Goal: Task Accomplishment & Management: Use online tool/utility

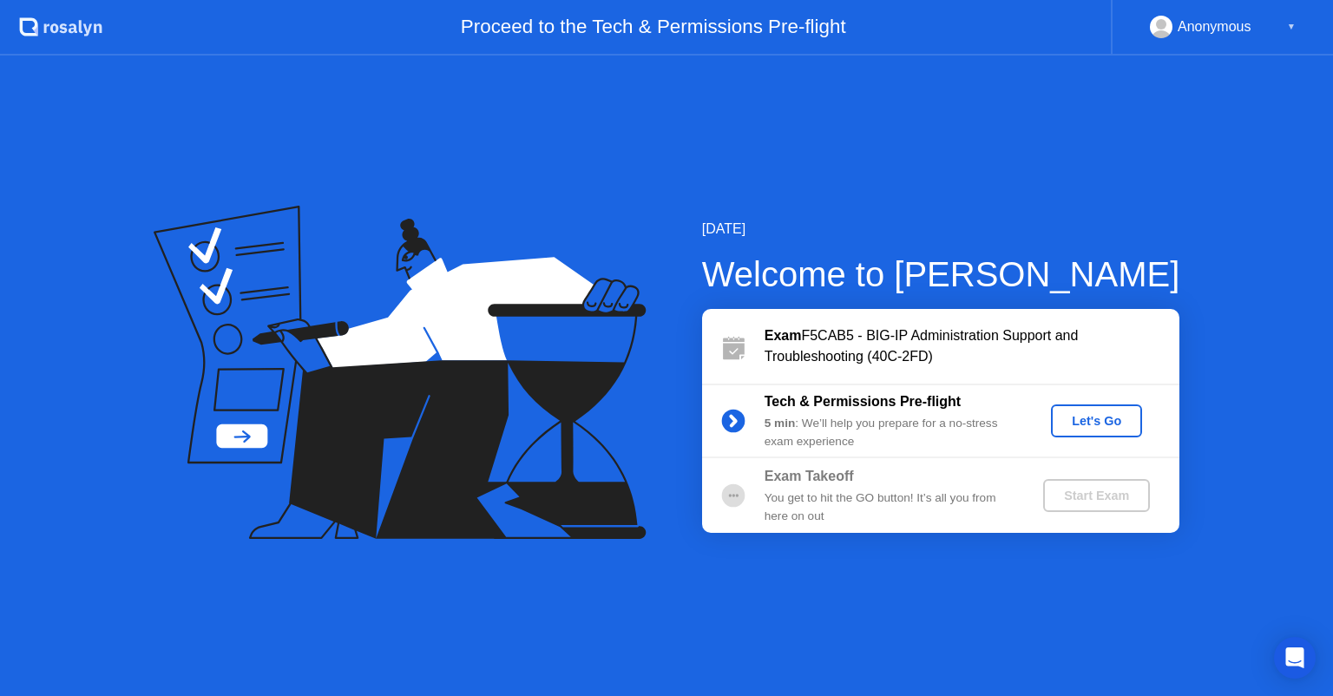
click at [1103, 430] on button "Let's Go" at bounding box center [1096, 420] width 91 height 33
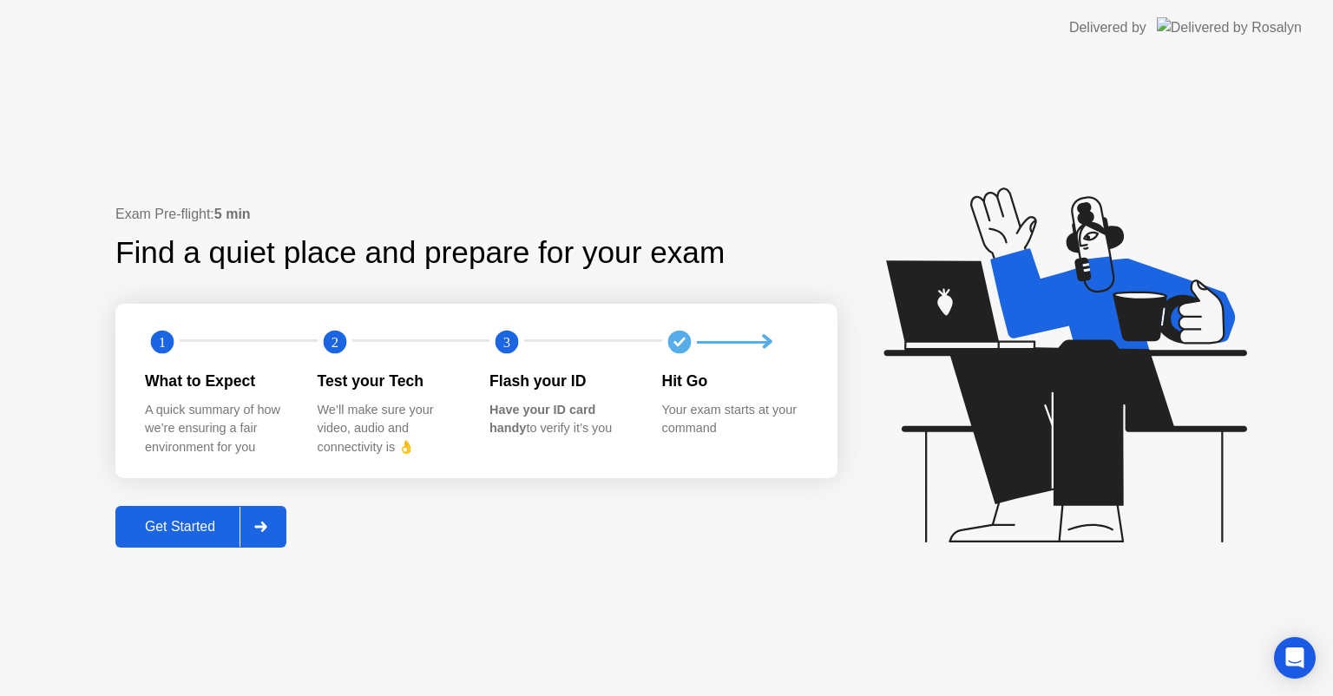
click at [187, 528] on div "Get Started" at bounding box center [180, 527] width 119 height 16
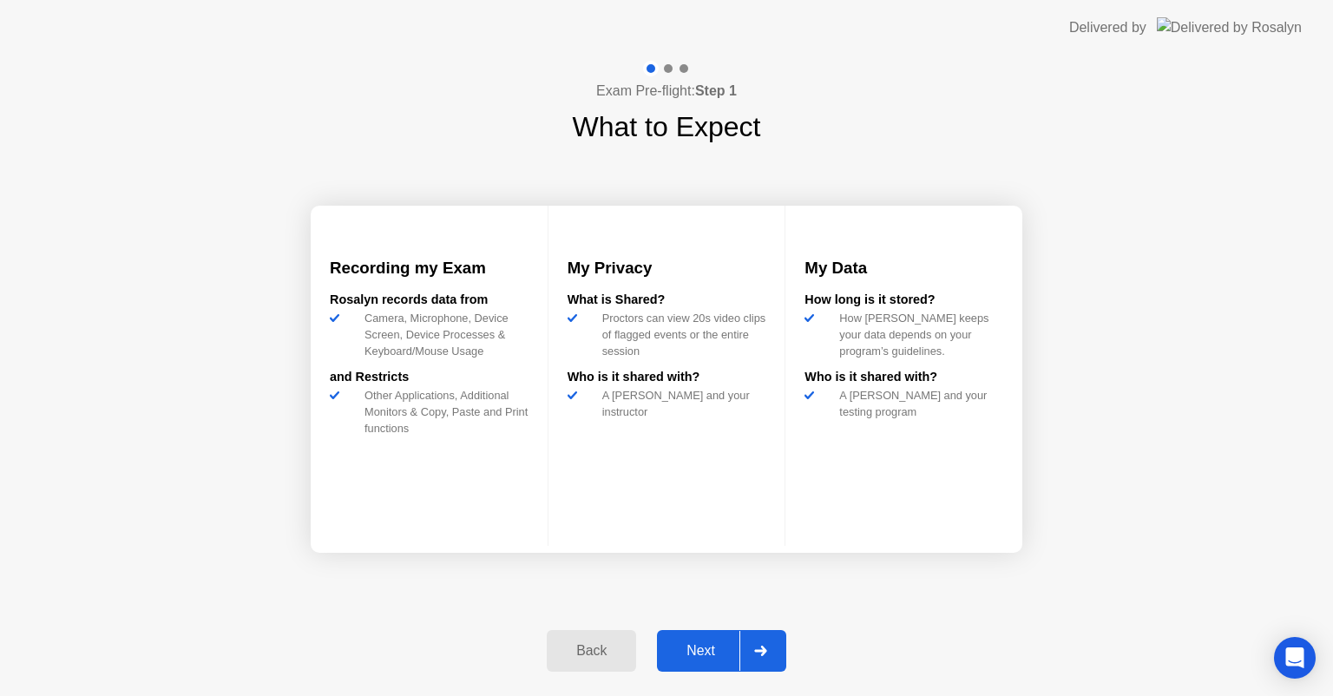
click at [701, 648] on div "Next" at bounding box center [700, 651] width 77 height 16
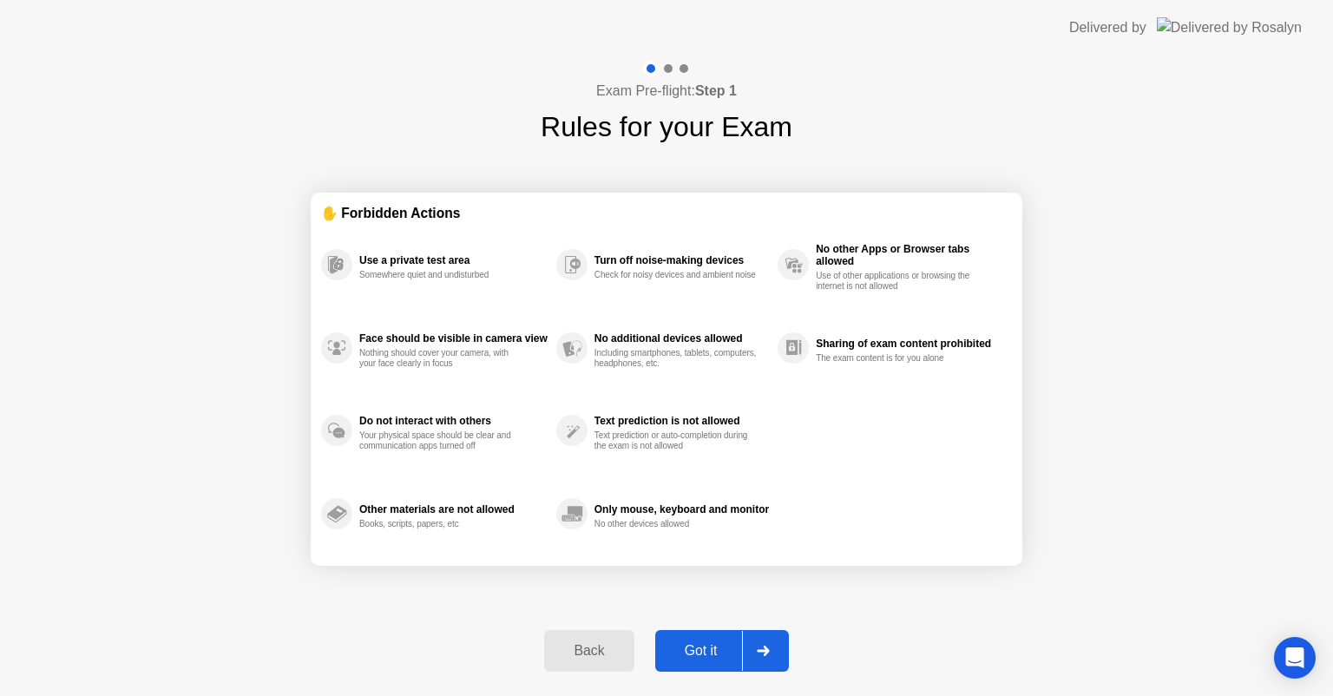
click at [701, 648] on div "Got it" at bounding box center [701, 651] width 82 height 16
select select "**********"
select select "*******"
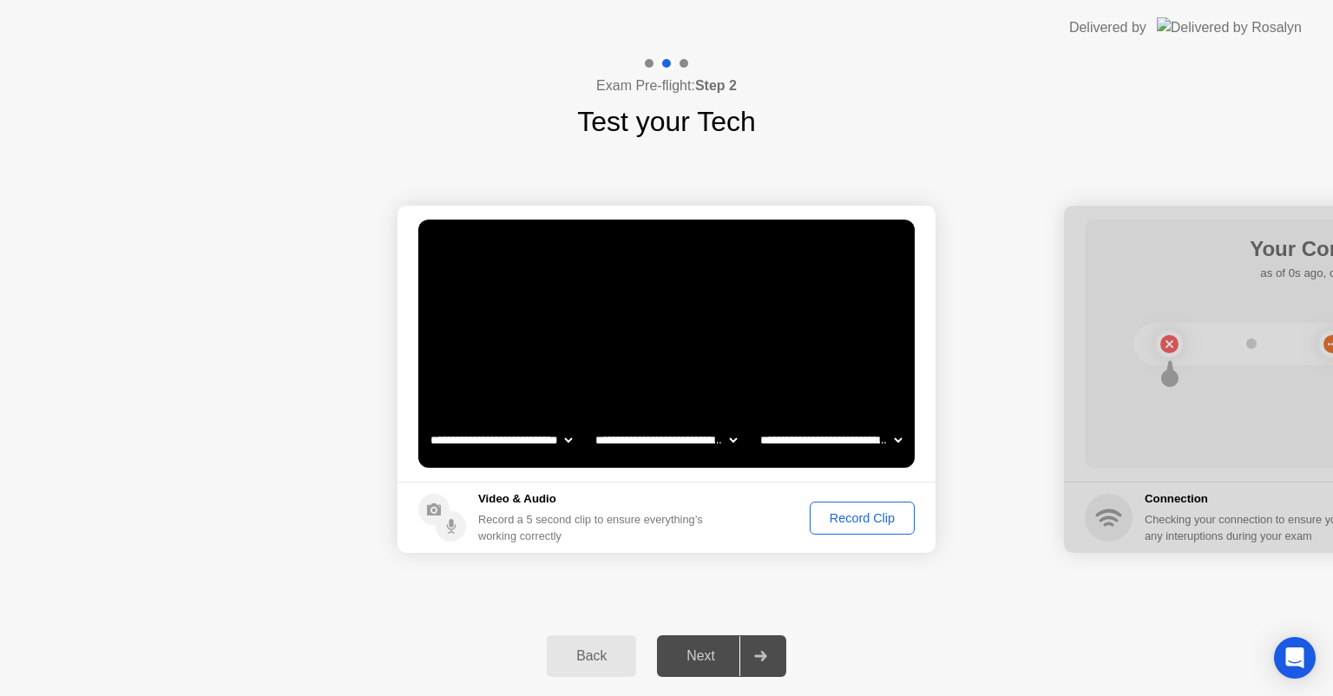
click at [865, 522] on div "Record Clip" at bounding box center [862, 518] width 93 height 14
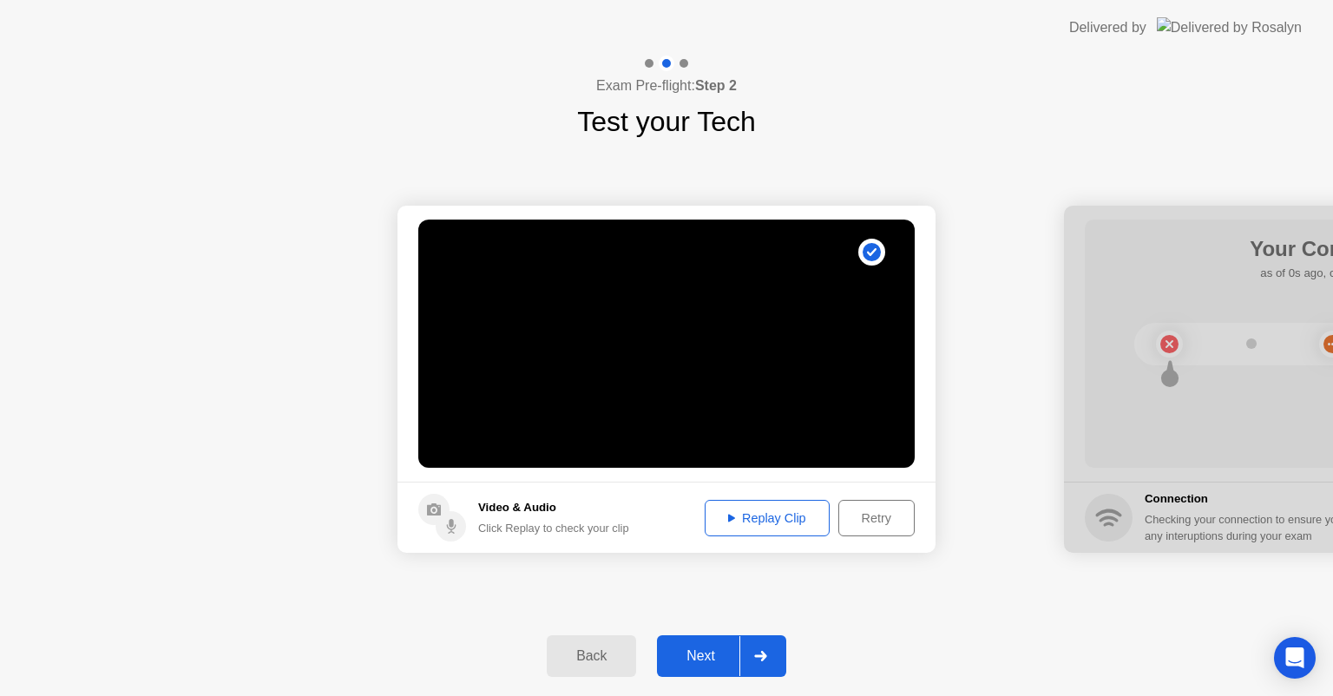
click at [704, 642] on button "Next" at bounding box center [721, 656] width 129 height 42
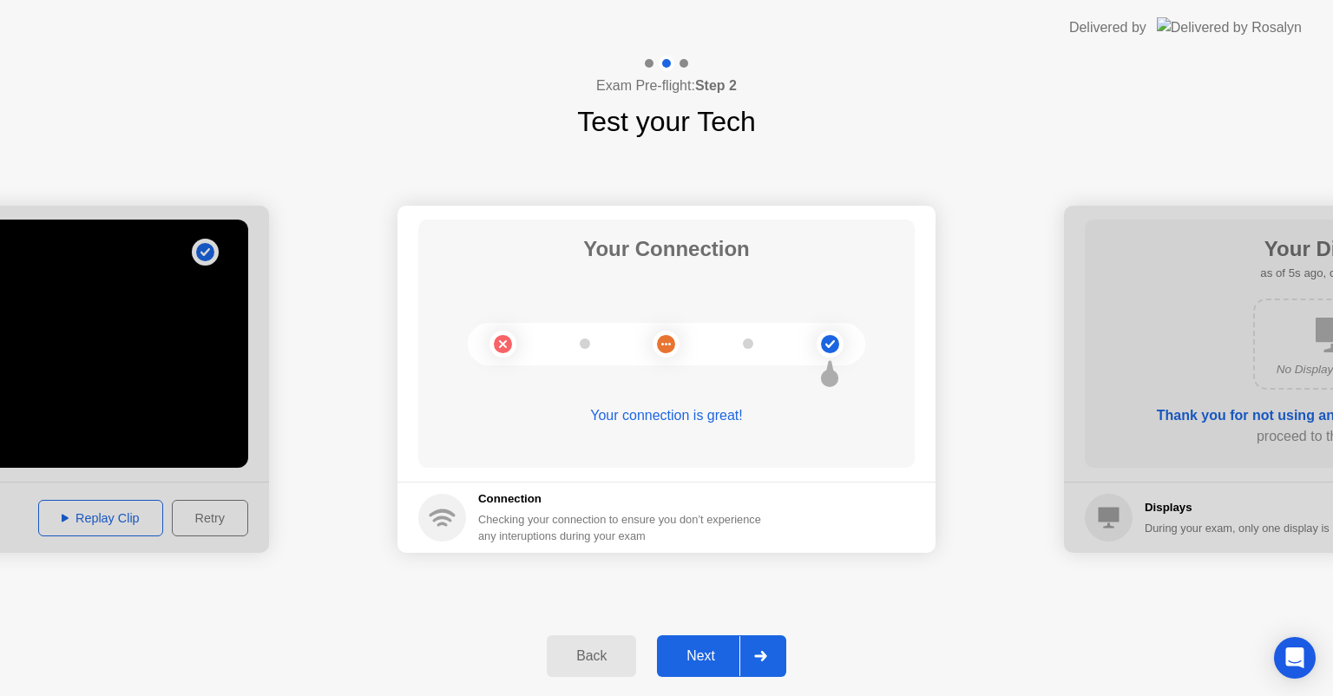
click at [696, 658] on div "Next" at bounding box center [700, 656] width 77 height 16
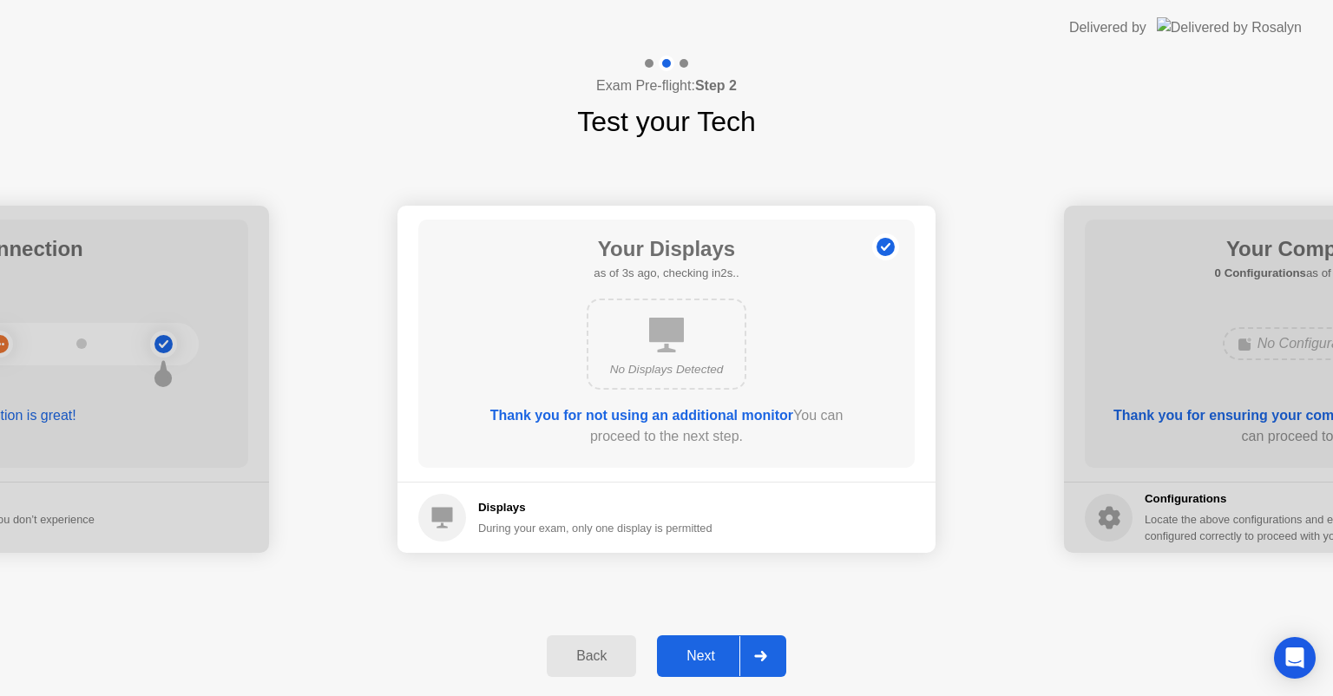
click at [696, 658] on div "Next" at bounding box center [700, 656] width 77 height 16
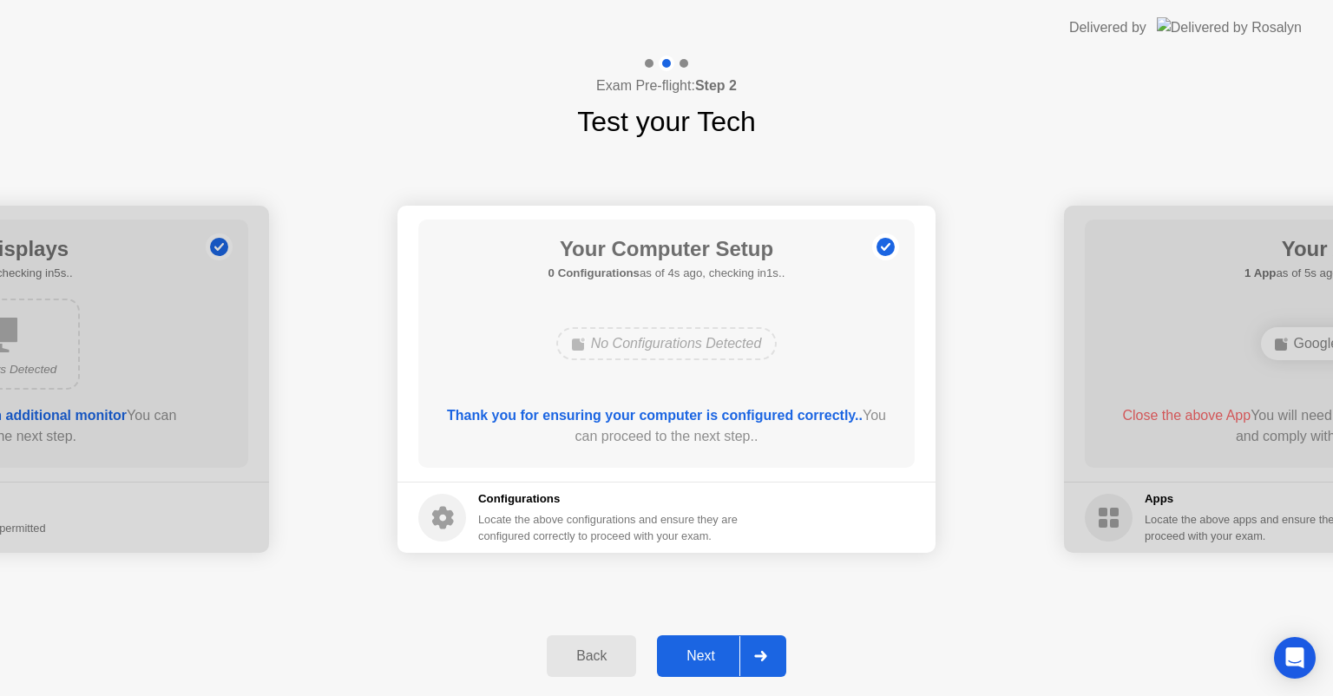
click at [696, 658] on div "Next" at bounding box center [700, 656] width 77 height 16
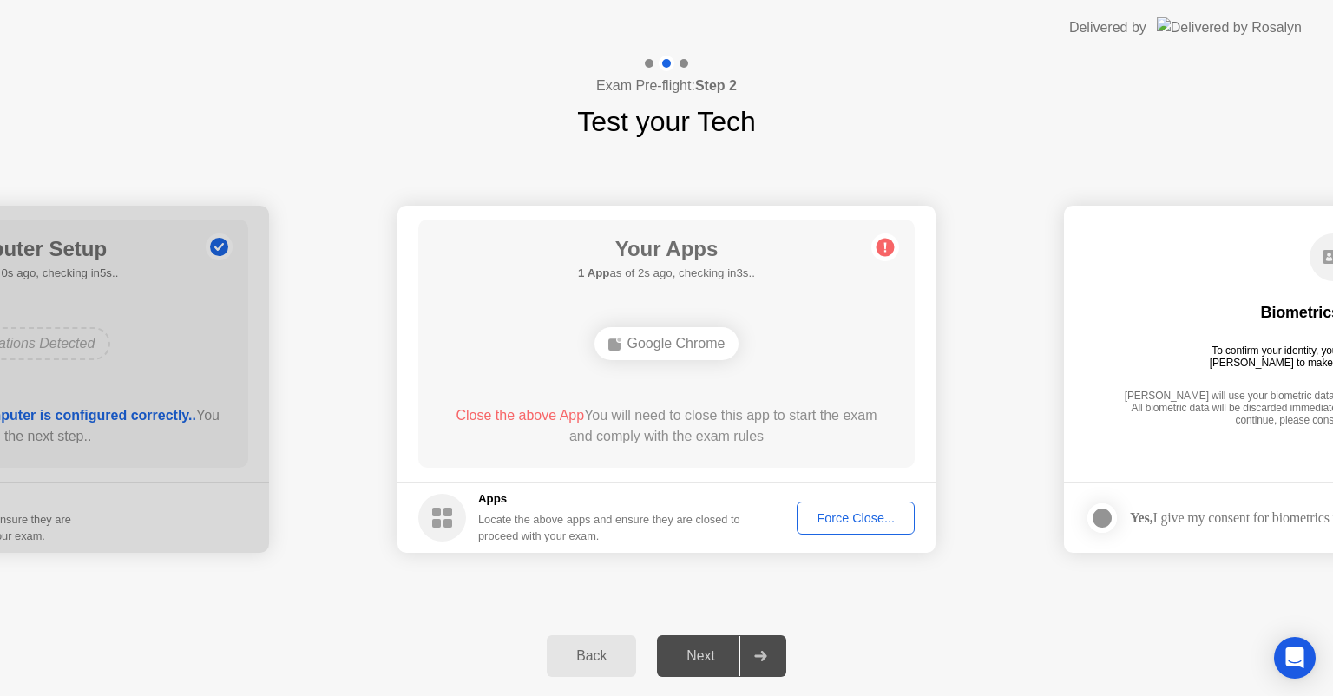
click at [863, 531] on button "Force Close..." at bounding box center [856, 518] width 118 height 33
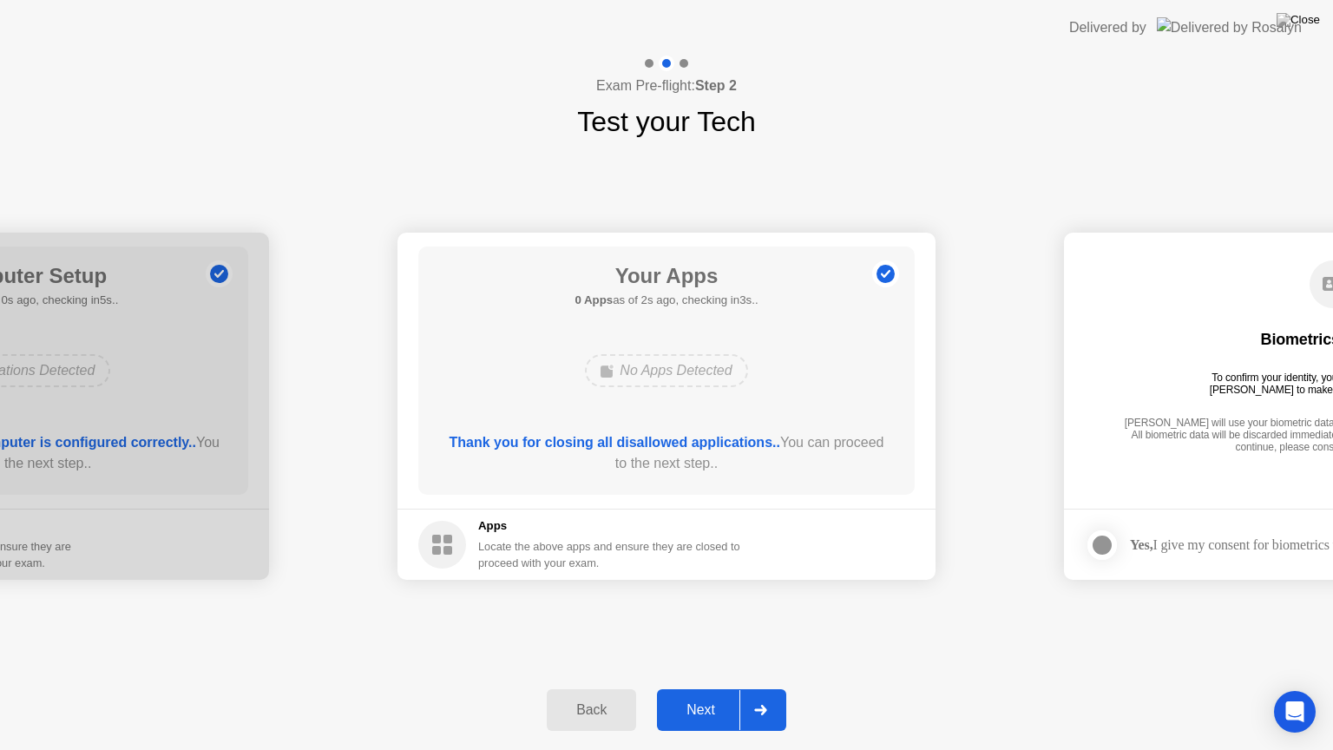
click at [705, 695] on div "Next" at bounding box center [700, 710] width 77 height 16
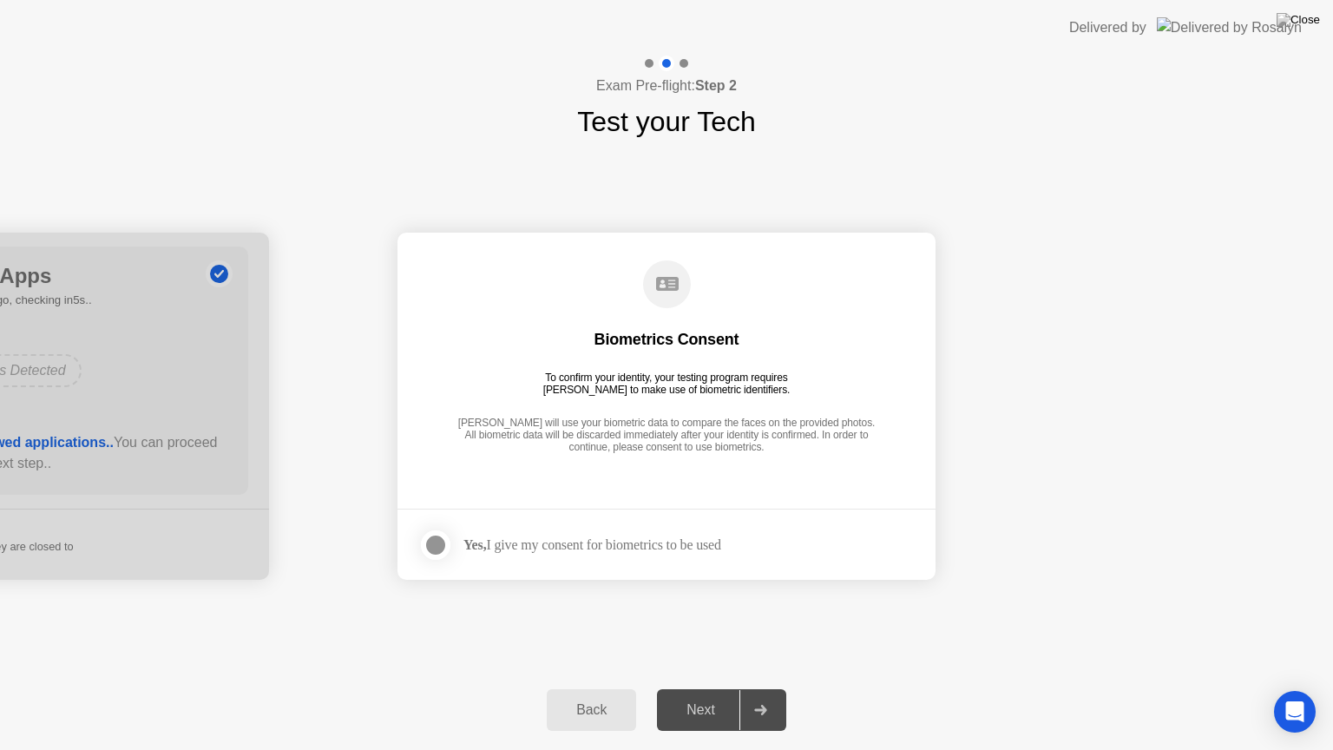
click at [642, 544] on div "Yes, I give my consent for biometrics to be used" at bounding box center [592, 544] width 258 height 16
click at [437, 548] on div at bounding box center [435, 545] width 21 height 21
click at [712, 695] on div "Next" at bounding box center [700, 710] width 77 height 16
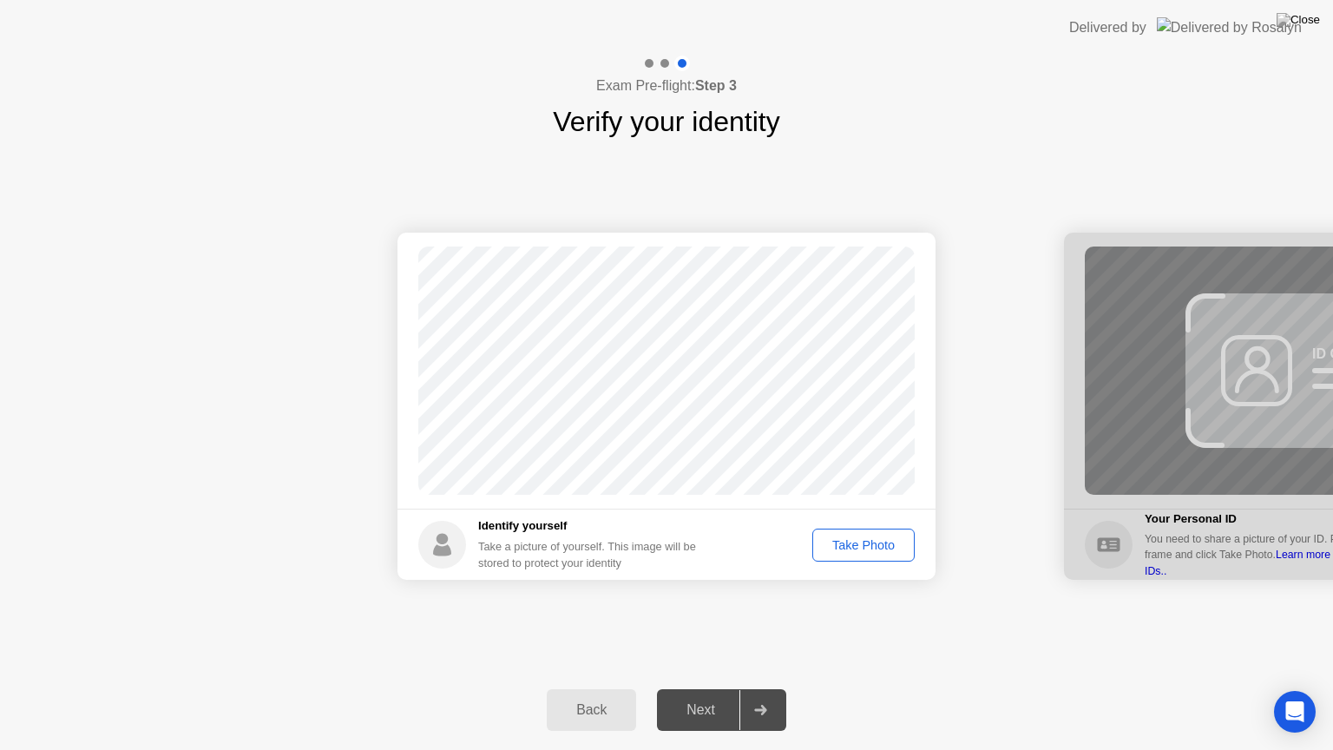
click at [851, 538] on div "Take Photo" at bounding box center [863, 545] width 90 height 14
click at [689, 695] on div "Next" at bounding box center [700, 710] width 77 height 16
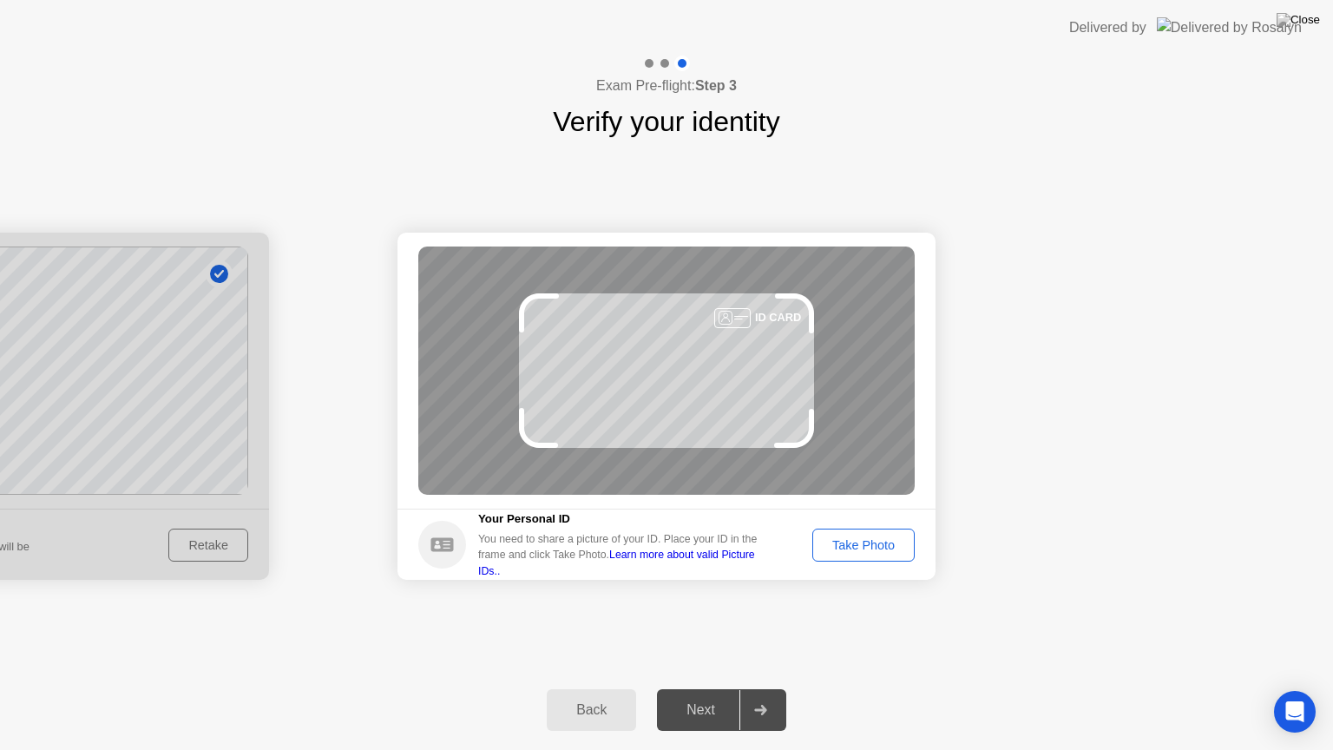
click at [857, 551] on div "Take Photo" at bounding box center [863, 545] width 90 height 14
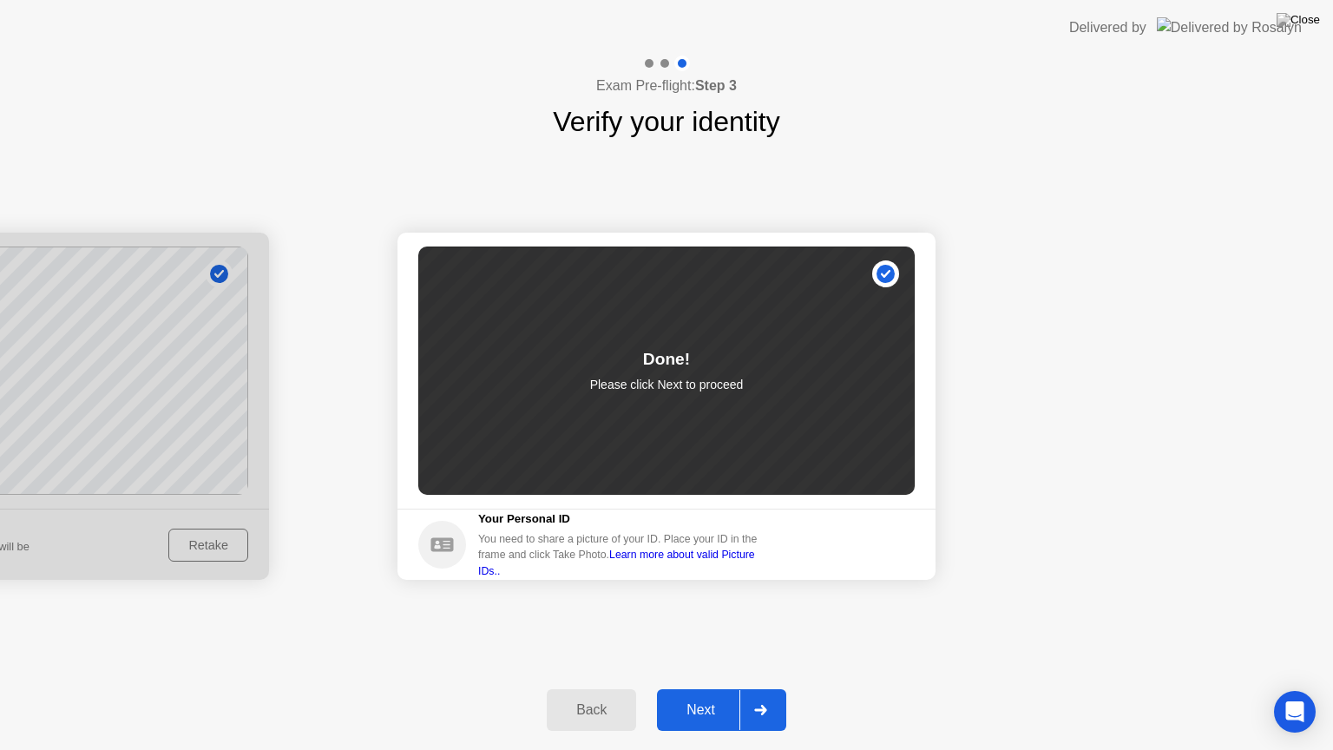
click at [706, 695] on div "Next" at bounding box center [700, 710] width 77 height 16
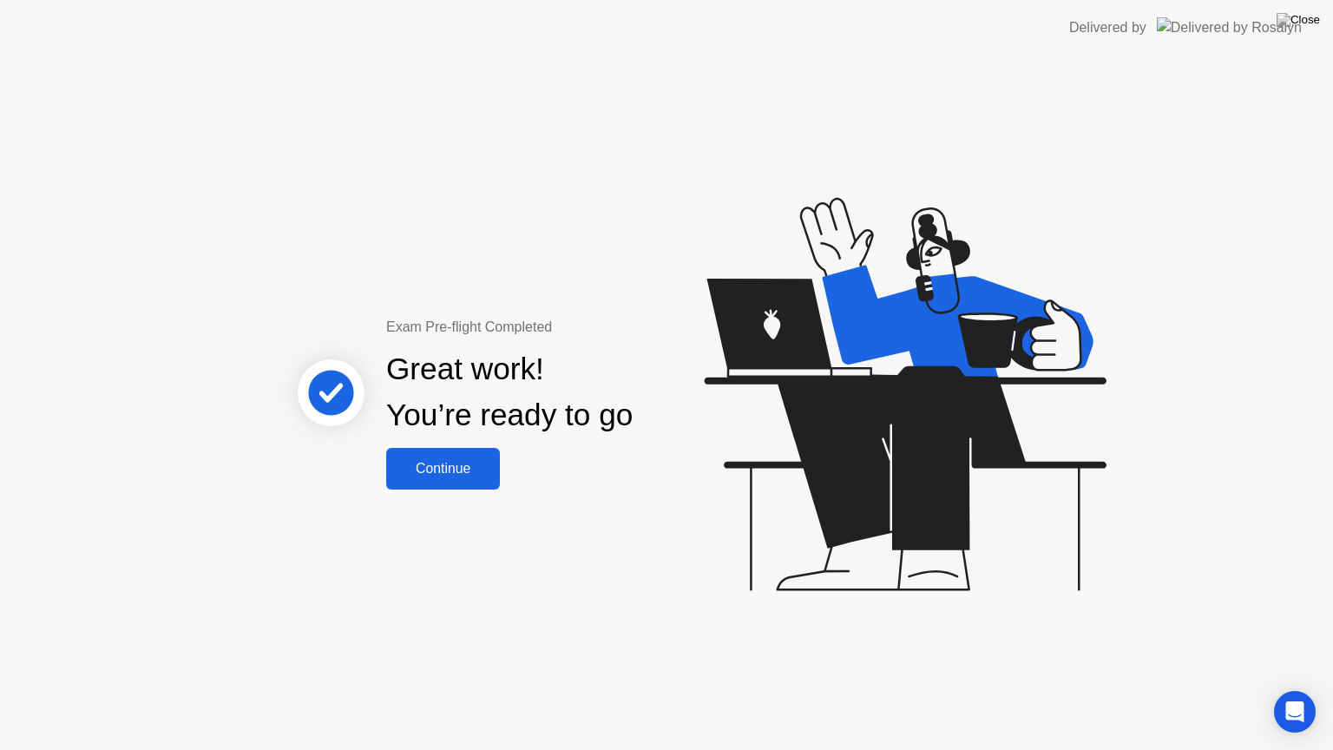
click at [441, 454] on button "Continue" at bounding box center [443, 469] width 114 height 42
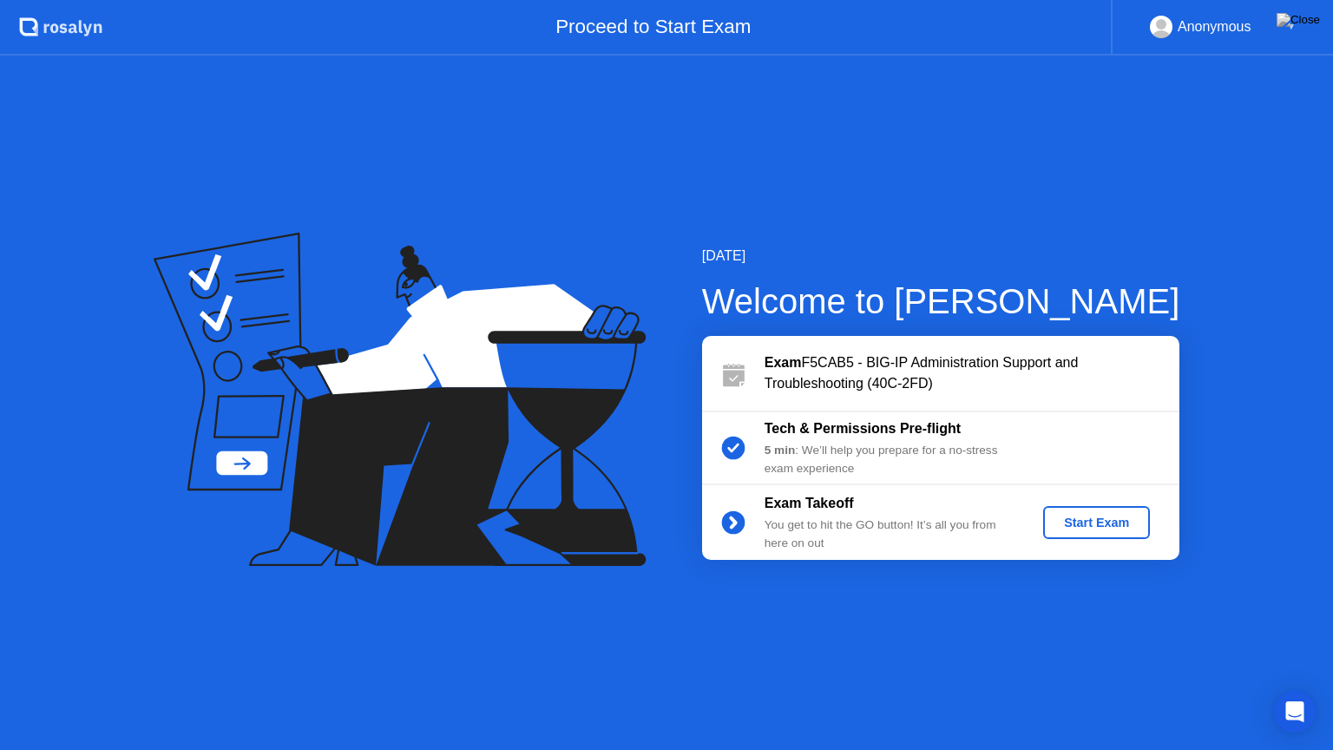
click at [1089, 520] on div "Start Exam" at bounding box center [1096, 522] width 93 height 14
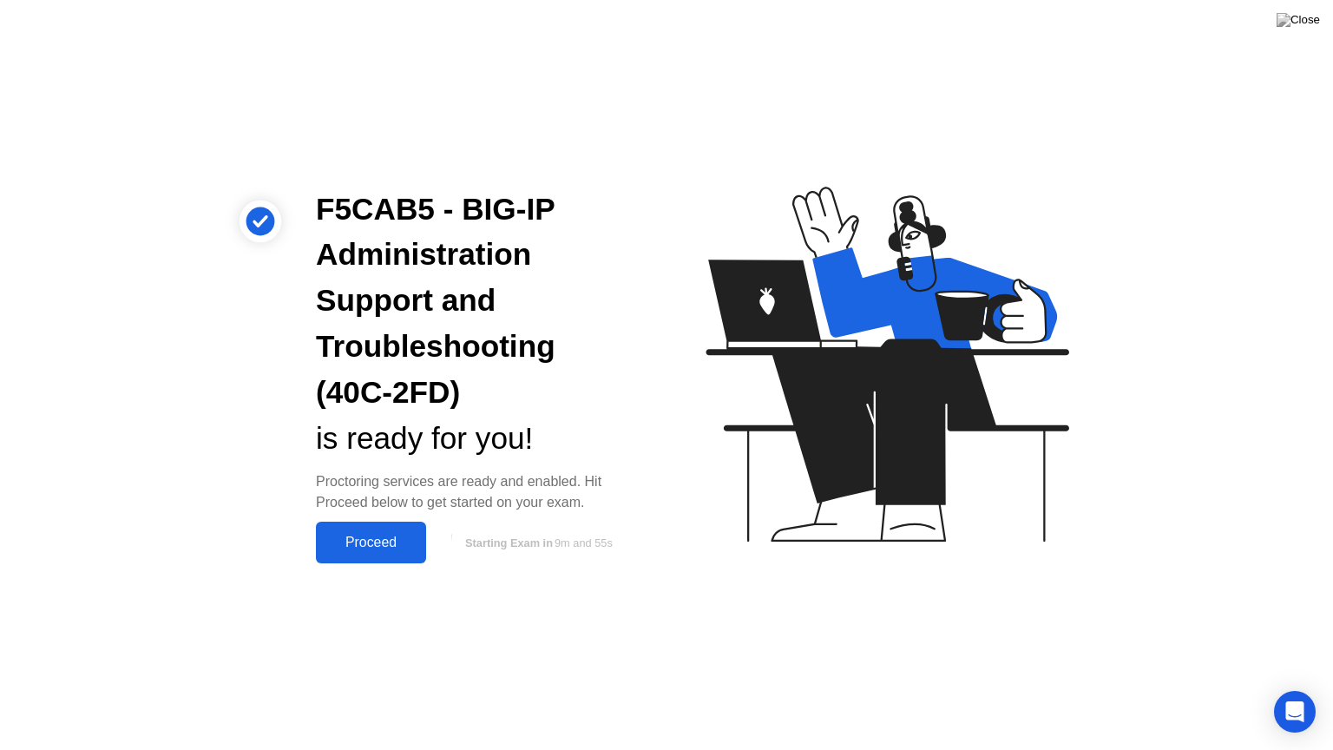
click at [370, 535] on div "Proceed" at bounding box center [371, 543] width 100 height 16
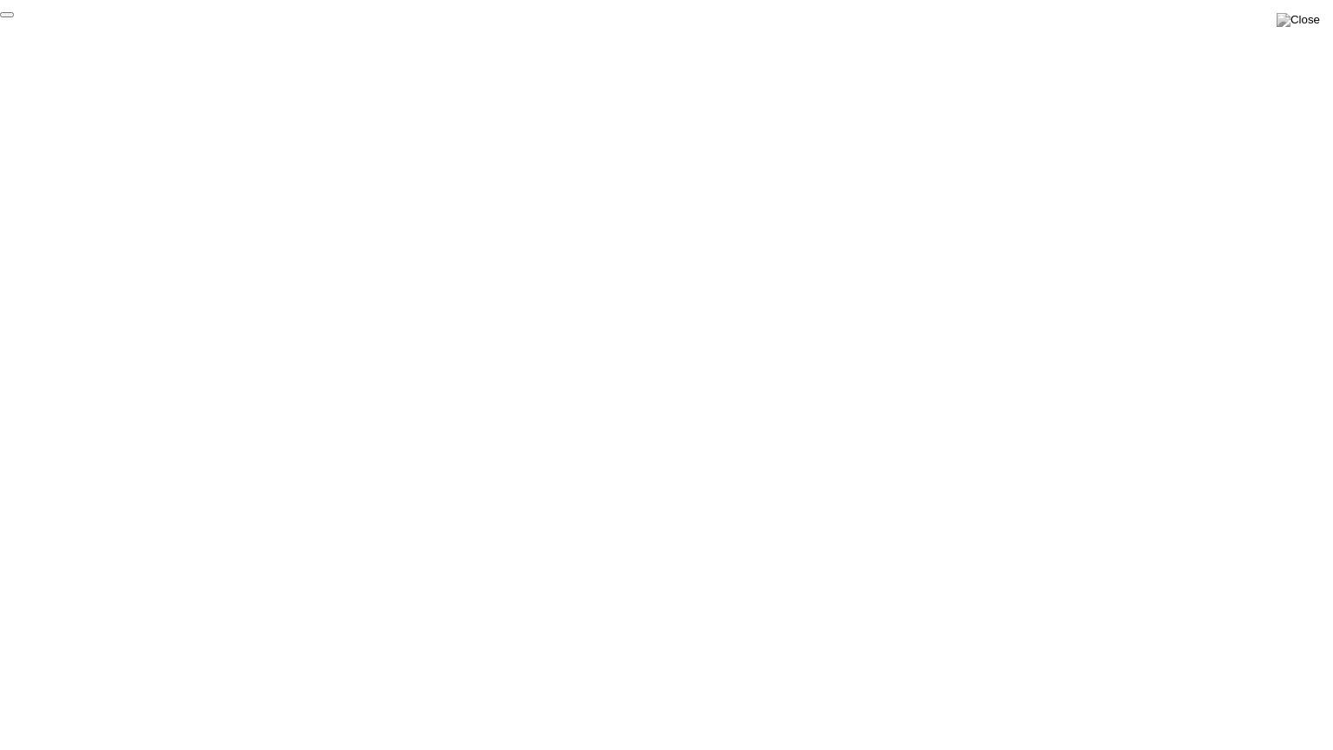
click div "End Proctoring Session"
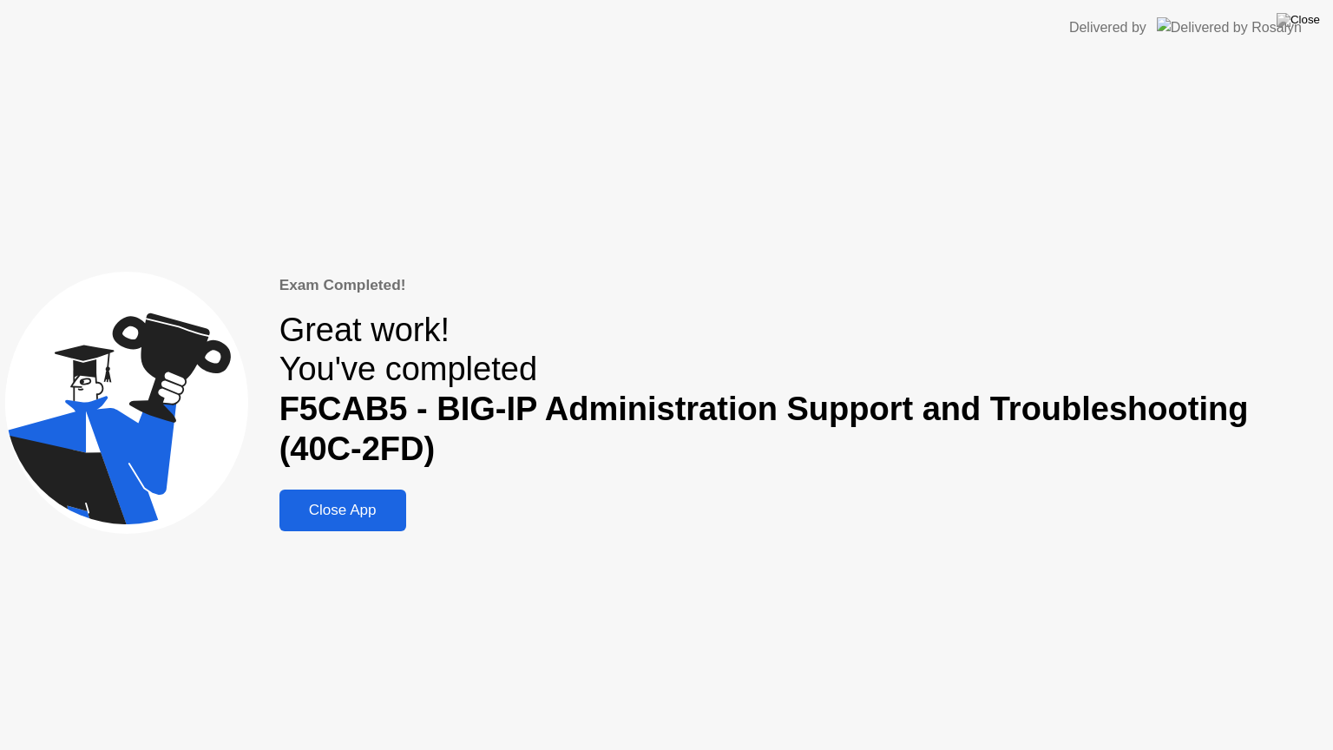
click at [358, 510] on div "Close App" at bounding box center [343, 510] width 116 height 17
